Goal: Transaction & Acquisition: Purchase product/service

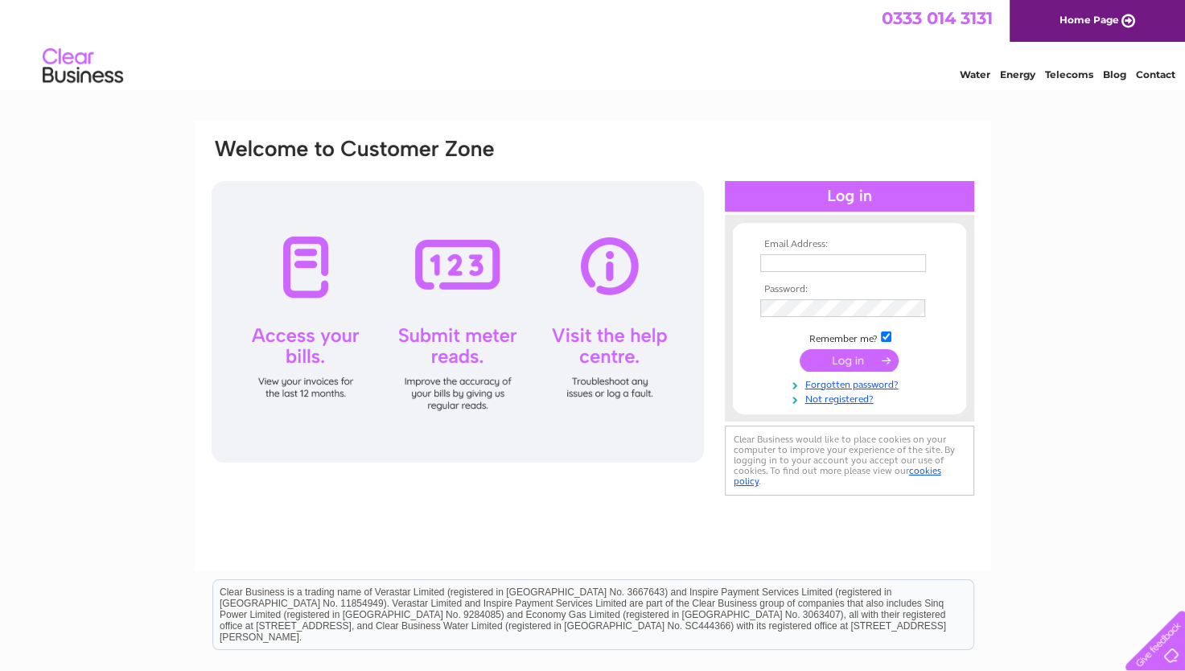
type input "[EMAIL_ADDRESS][DOMAIN_NAME]"
click at [872, 362] on input "submit" at bounding box center [848, 360] width 99 height 23
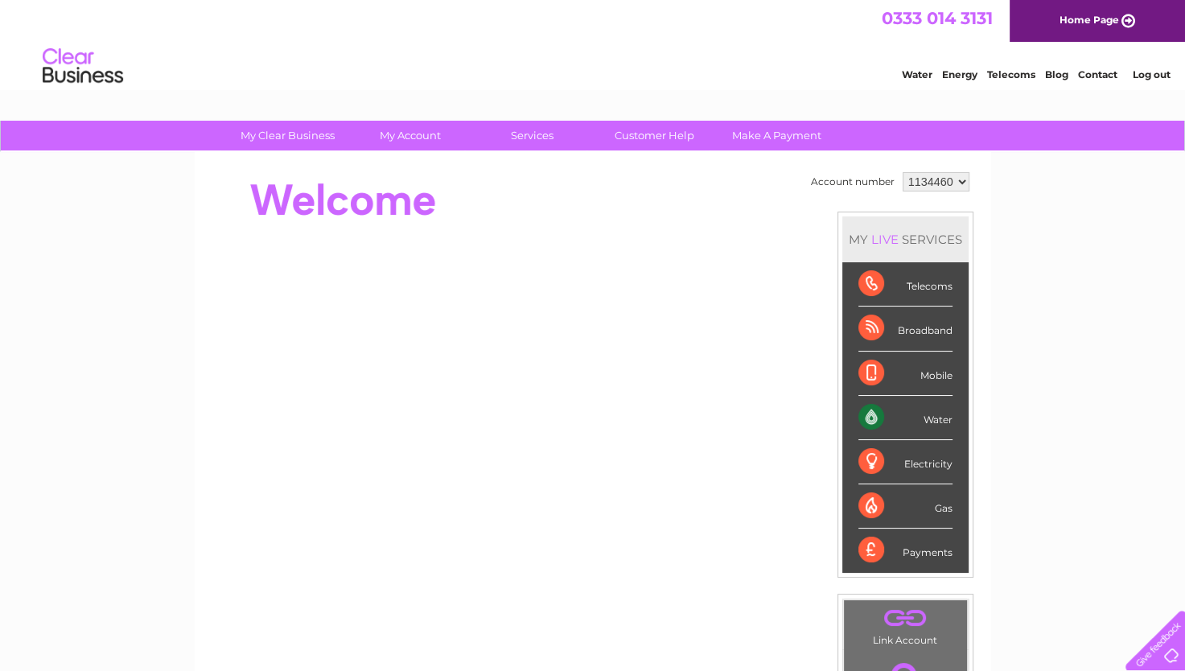
click at [865, 414] on div "Water" at bounding box center [905, 418] width 94 height 44
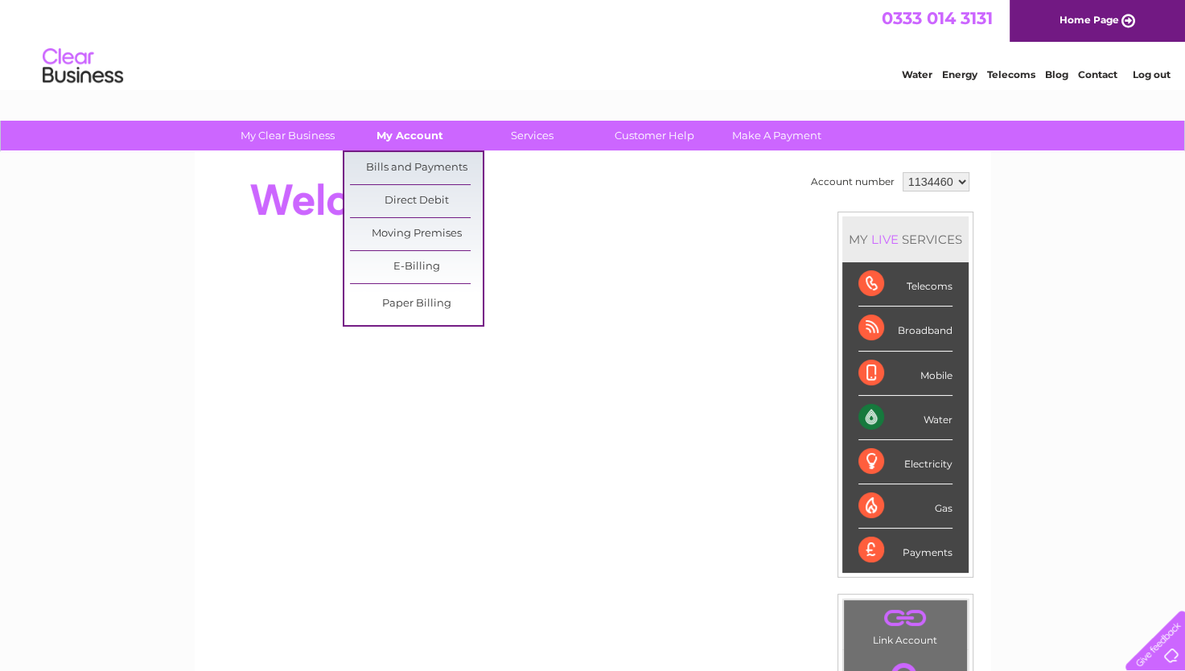
click at [395, 132] on link "My Account" at bounding box center [409, 136] width 133 height 30
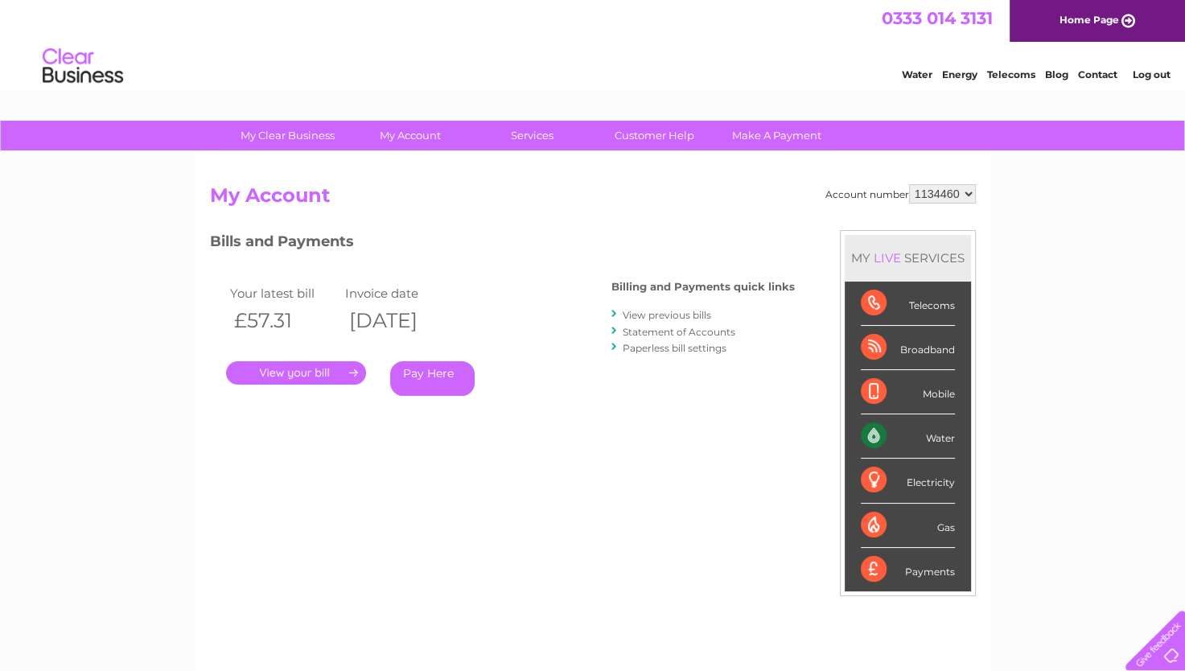
click at [428, 377] on link "Pay Here" at bounding box center [432, 378] width 84 height 35
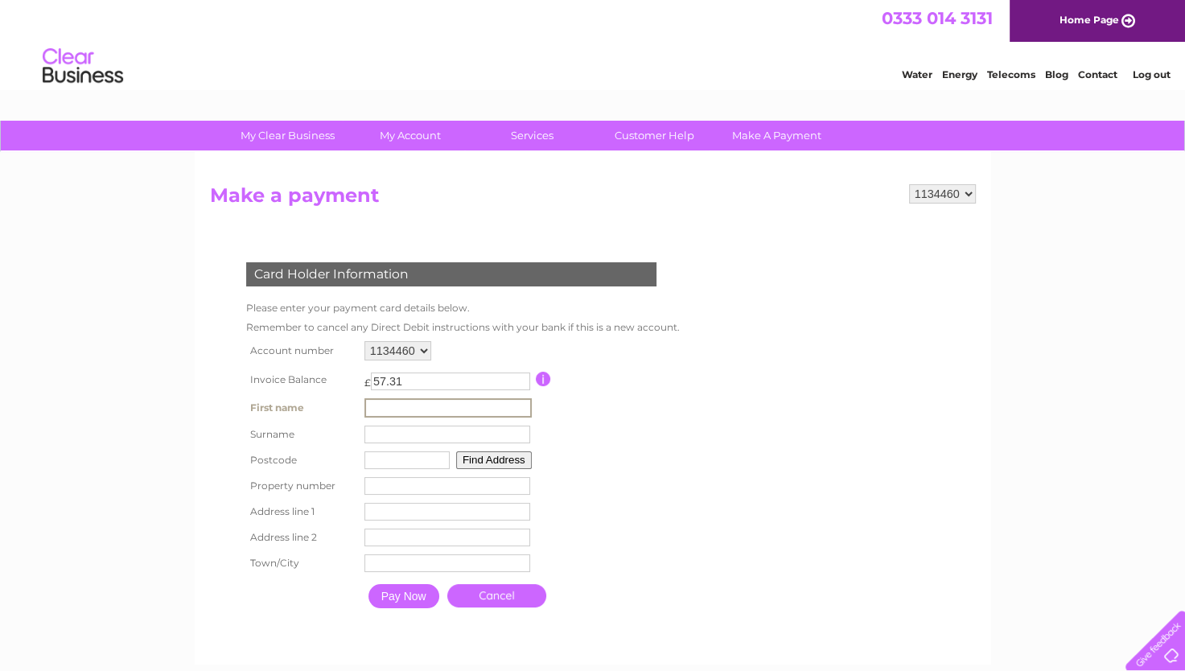
click at [395, 407] on input "text" at bounding box center [447, 407] width 167 height 19
type input "[PERSON_NAME]"
type input "FK4 1QQ"
type input "unit 6 , longcroft trade estate"
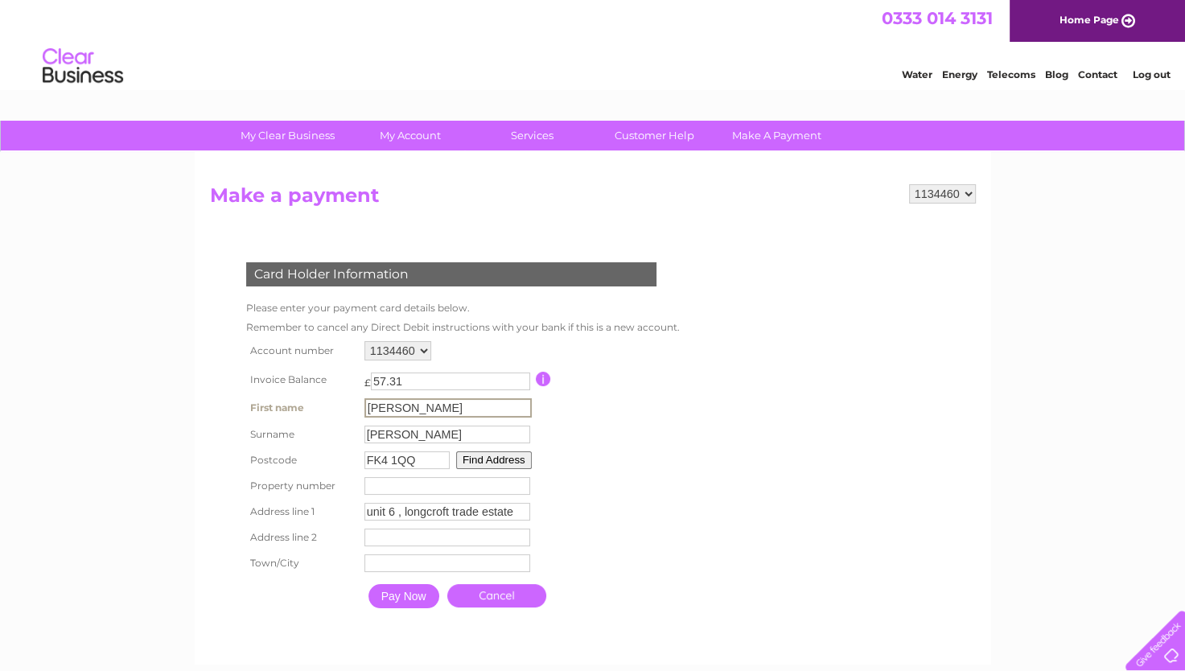
type input "bonnybridge"
type input "Bonnybridge"
click at [399, 508] on input "unit 6 , longcroft trade estate" at bounding box center [447, 510] width 167 height 19
click at [388, 485] on input "number" at bounding box center [446, 484] width 166 height 18
type input "6"
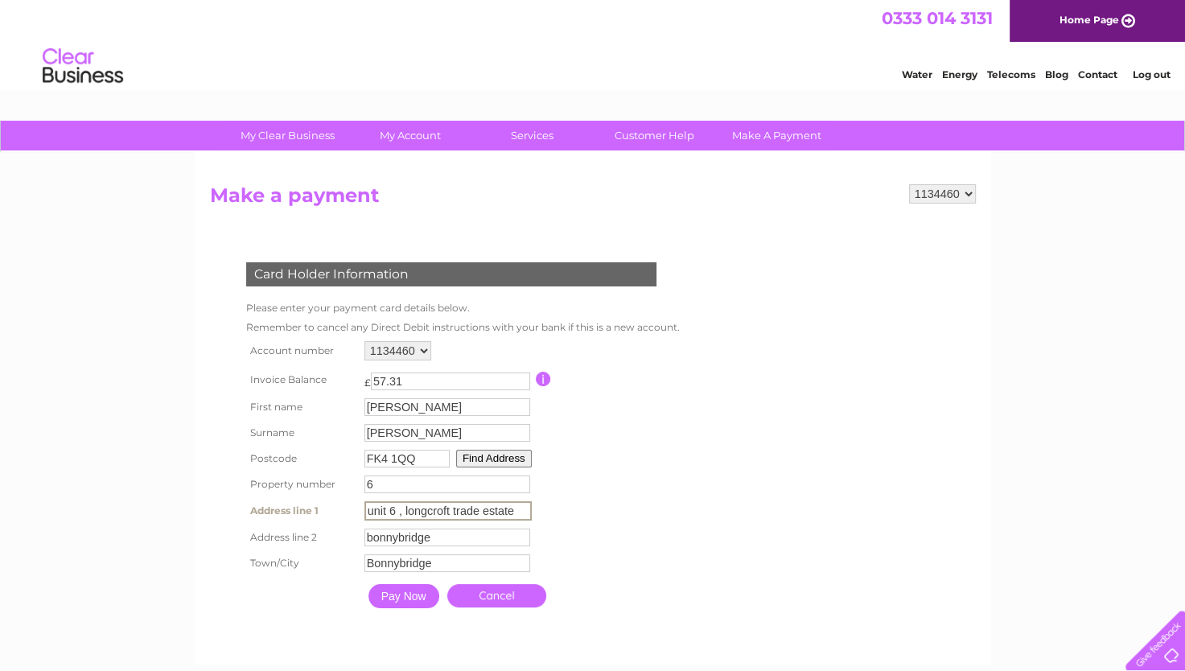
click at [399, 510] on input "unit 6 , longcroft trade estate" at bounding box center [447, 510] width 167 height 19
type input "longcroft trade estate"
click at [413, 594] on input "Pay Now" at bounding box center [403, 596] width 71 height 24
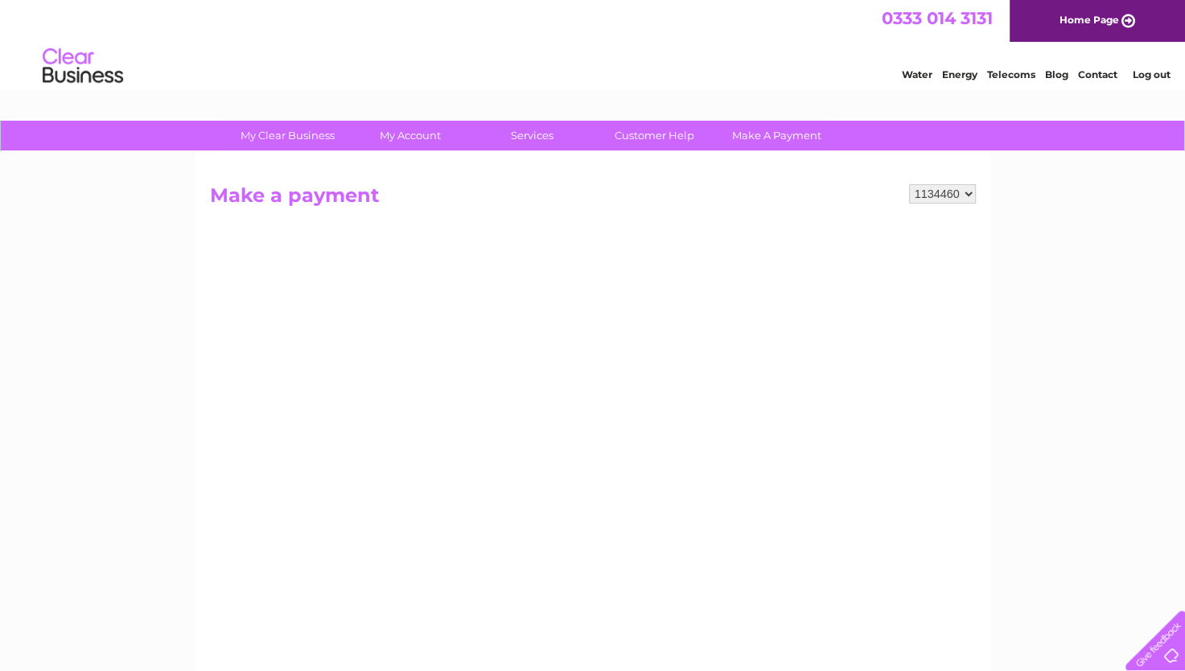
click at [1158, 651] on div at bounding box center [1152, 637] width 66 height 66
